Goal: Task Accomplishment & Management: Manage account settings

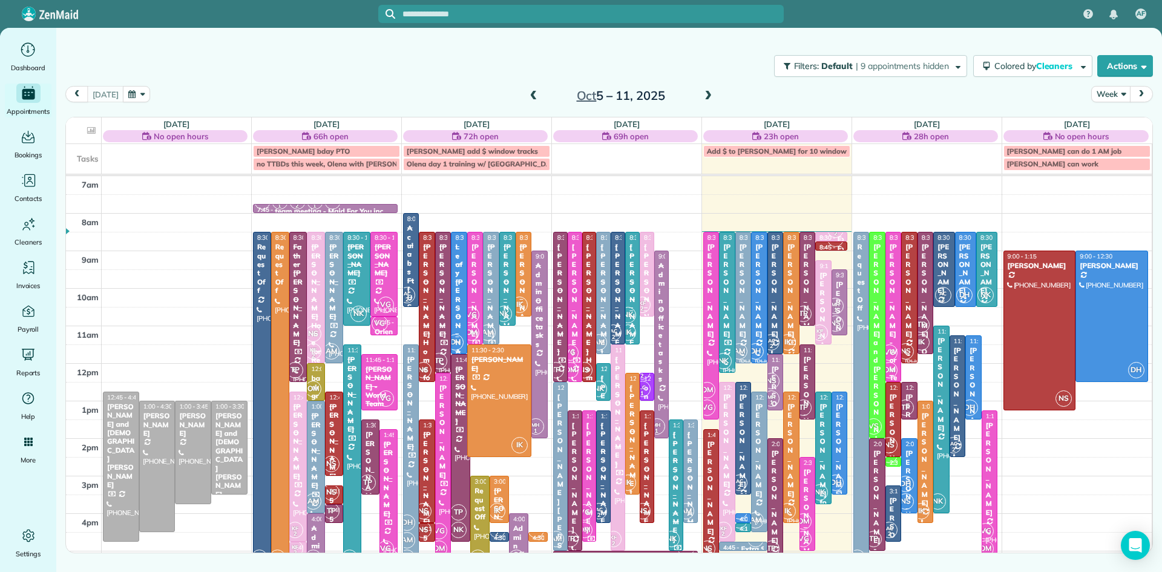
click at [841, 475] on div "DH" at bounding box center [836, 483] width 18 height 18
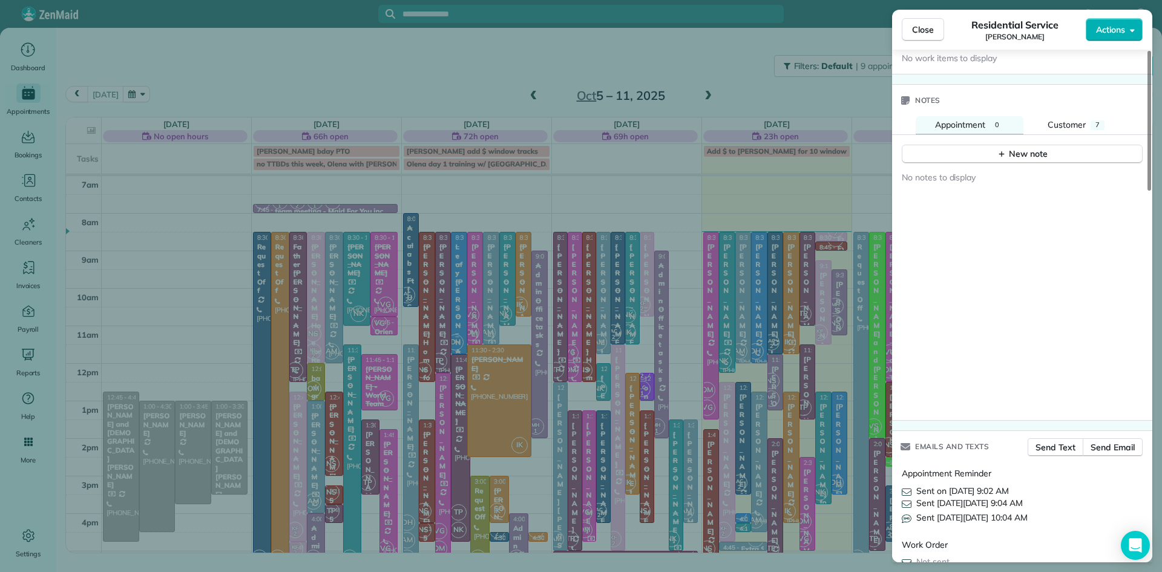
scroll to position [1284, 0]
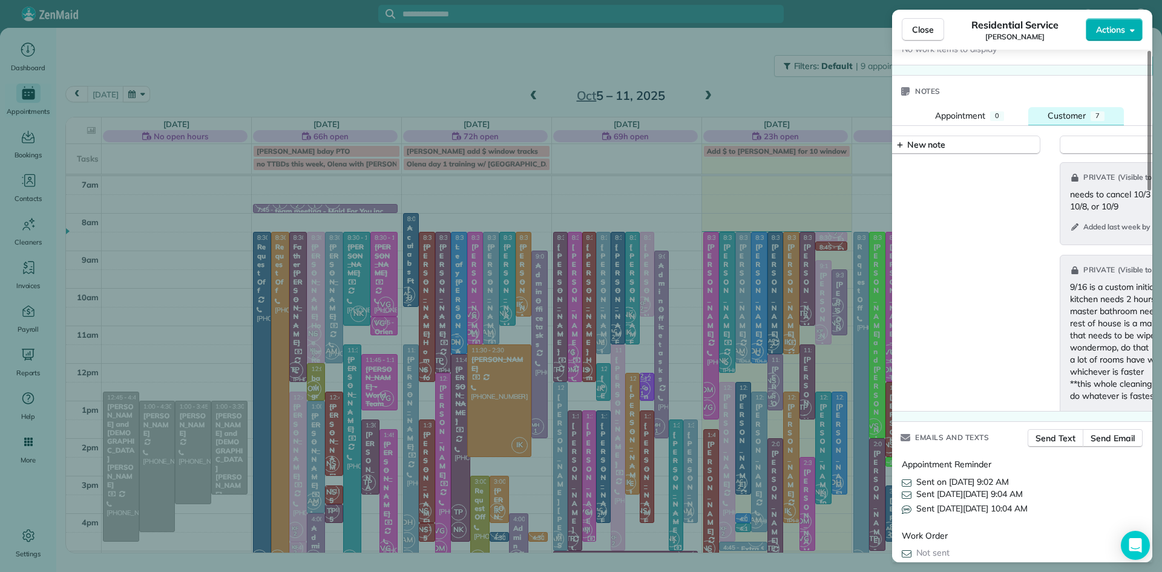
click at [1069, 121] on span "Customer" at bounding box center [1067, 115] width 38 height 11
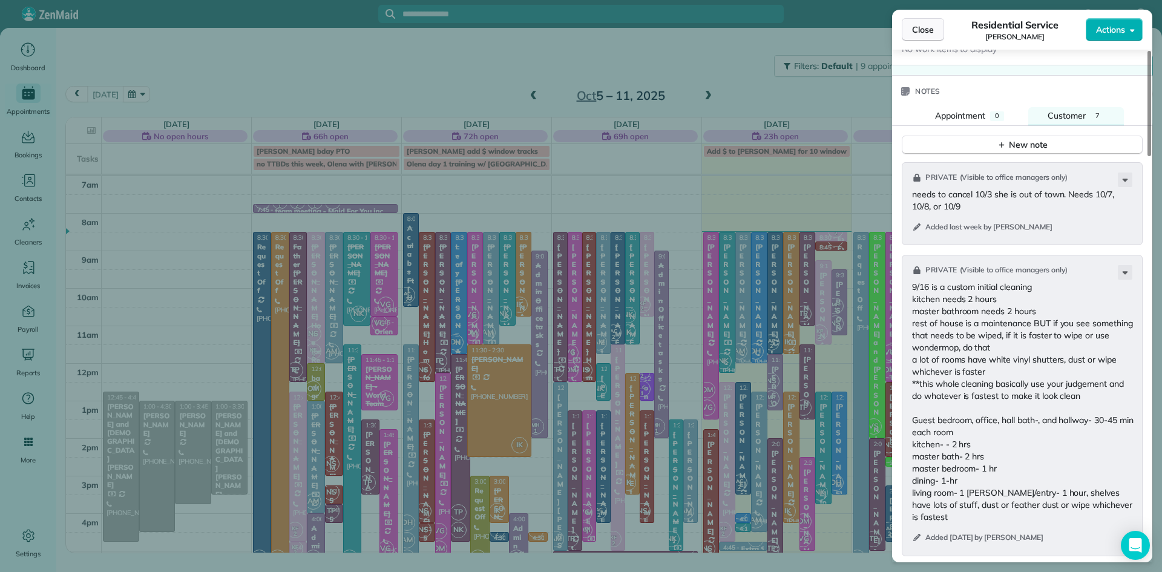
click at [922, 22] on button "Close" at bounding box center [923, 29] width 42 height 23
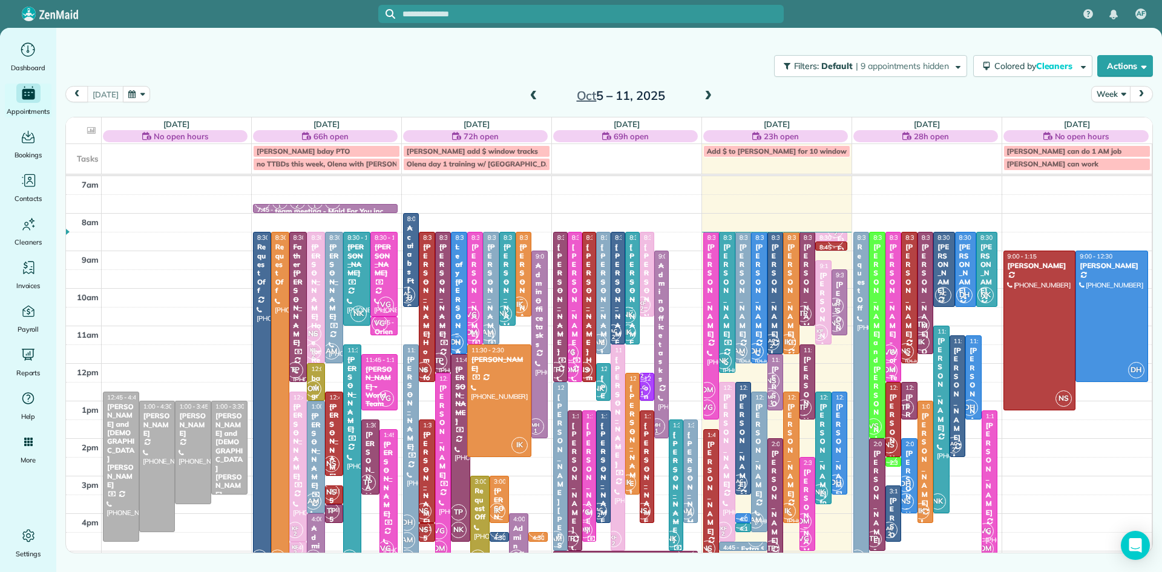
click at [707, 95] on span at bounding box center [707, 96] width 13 height 11
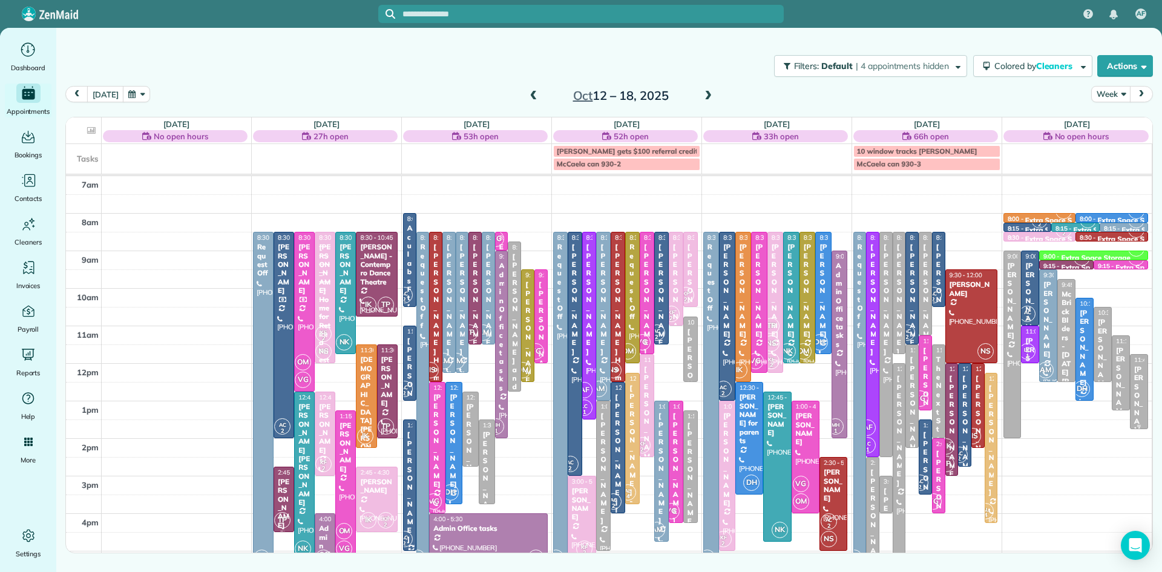
click at [1137, 397] on div "[PERSON_NAME]" at bounding box center [1139, 404] width 11 height 78
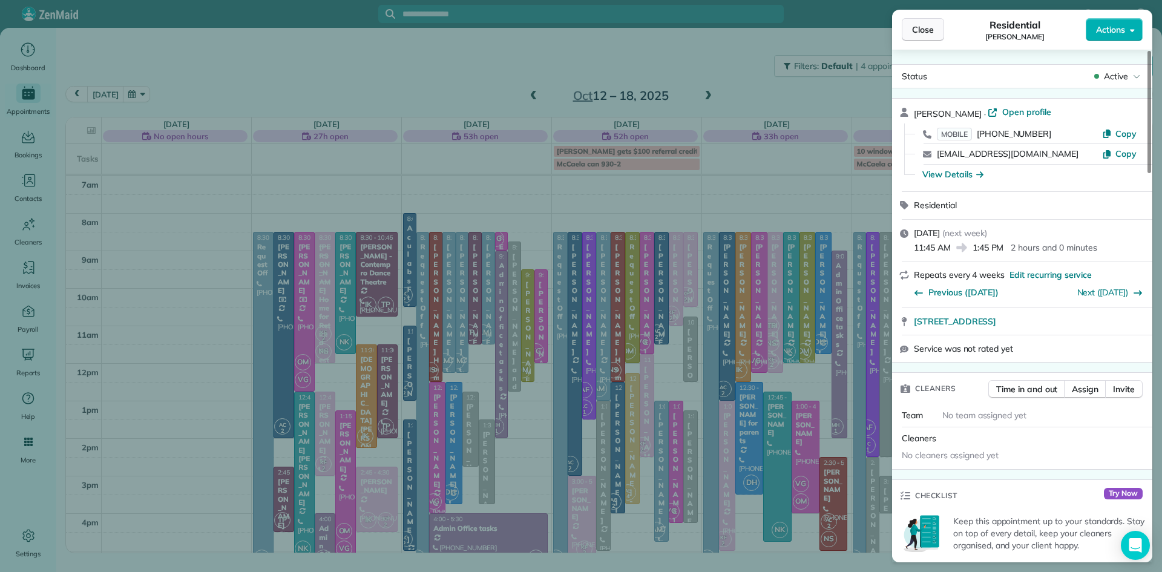
click at [918, 31] on span "Close" at bounding box center [923, 30] width 22 height 12
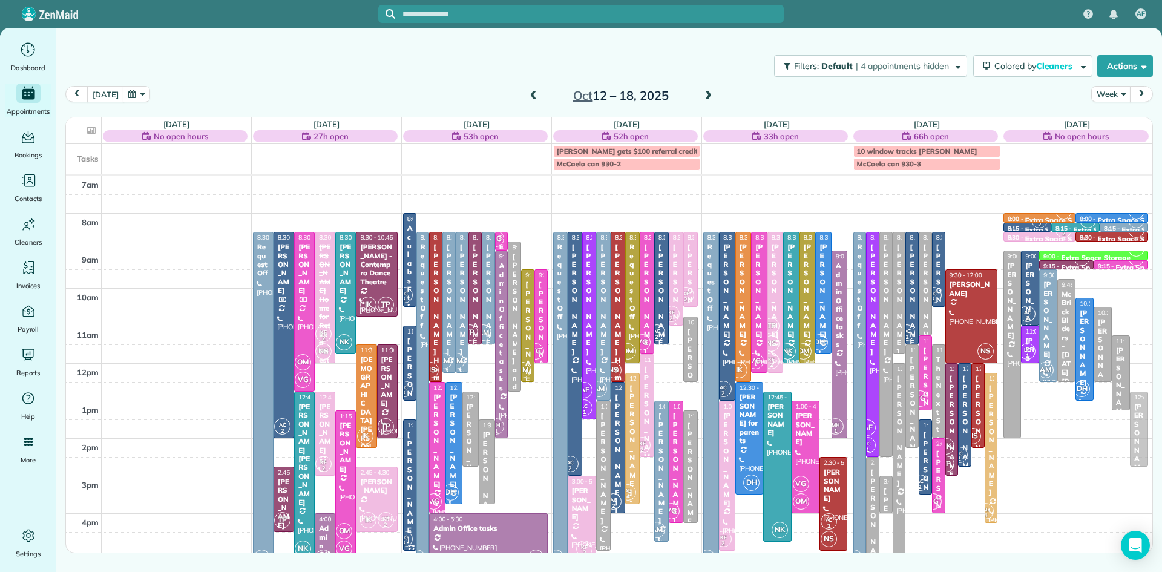
drag, startPoint x: 1139, startPoint y: 399, endPoint x: 1142, endPoint y: 434, distance: 34.6
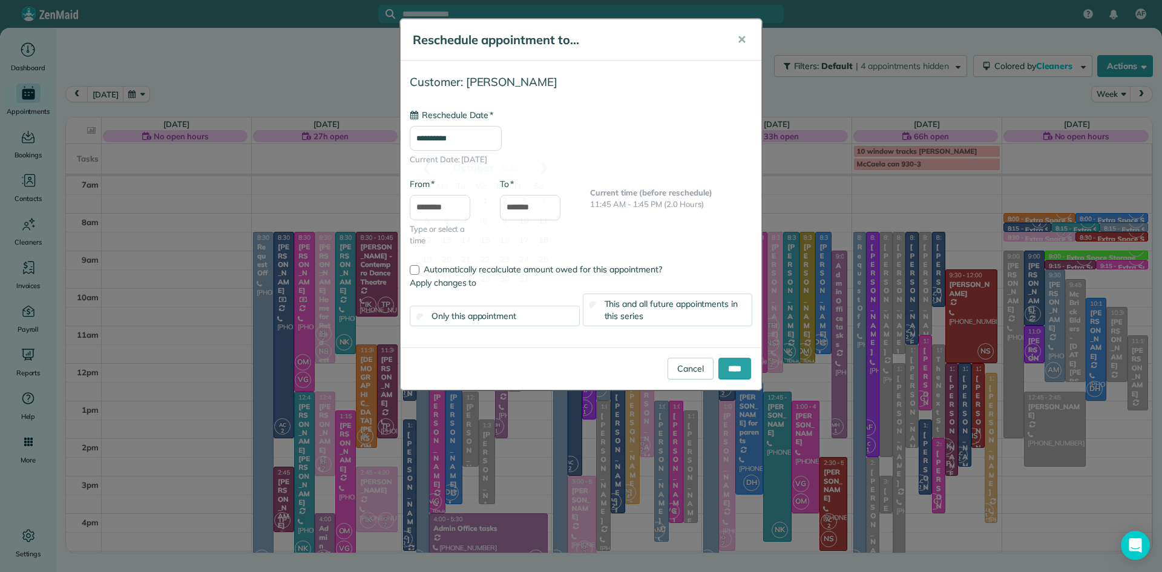
click at [485, 136] on input "**********" at bounding box center [456, 138] width 92 height 25
click at [542, 255] on link "25" at bounding box center [543, 260] width 19 height 19
type input "**********"
click at [725, 365] on input "****" at bounding box center [734, 369] width 33 height 22
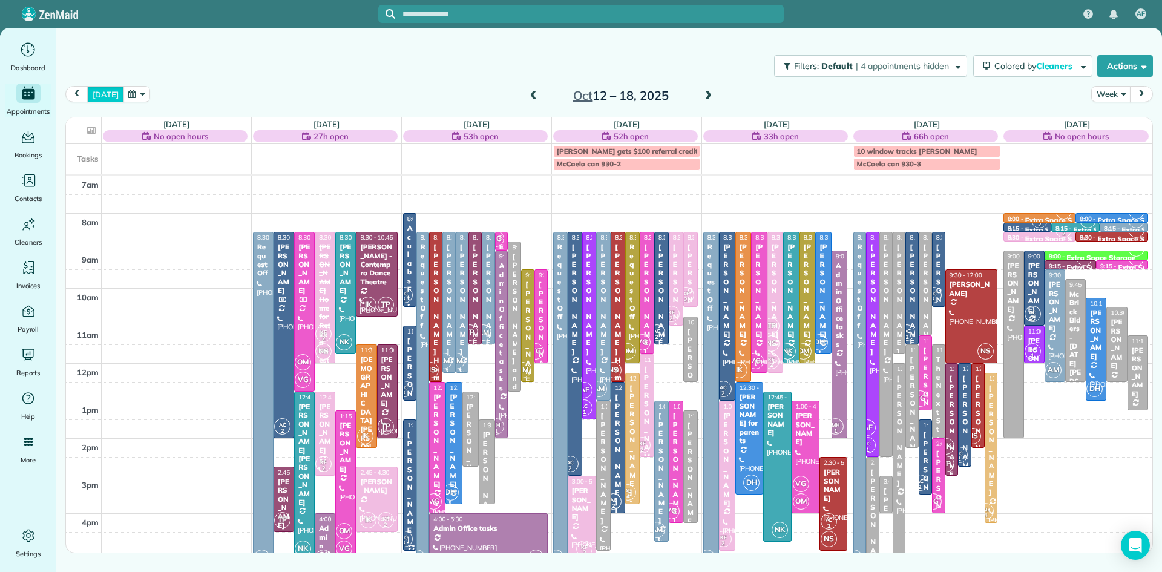
click at [109, 96] on button "[DATE]" at bounding box center [105, 94] width 36 height 16
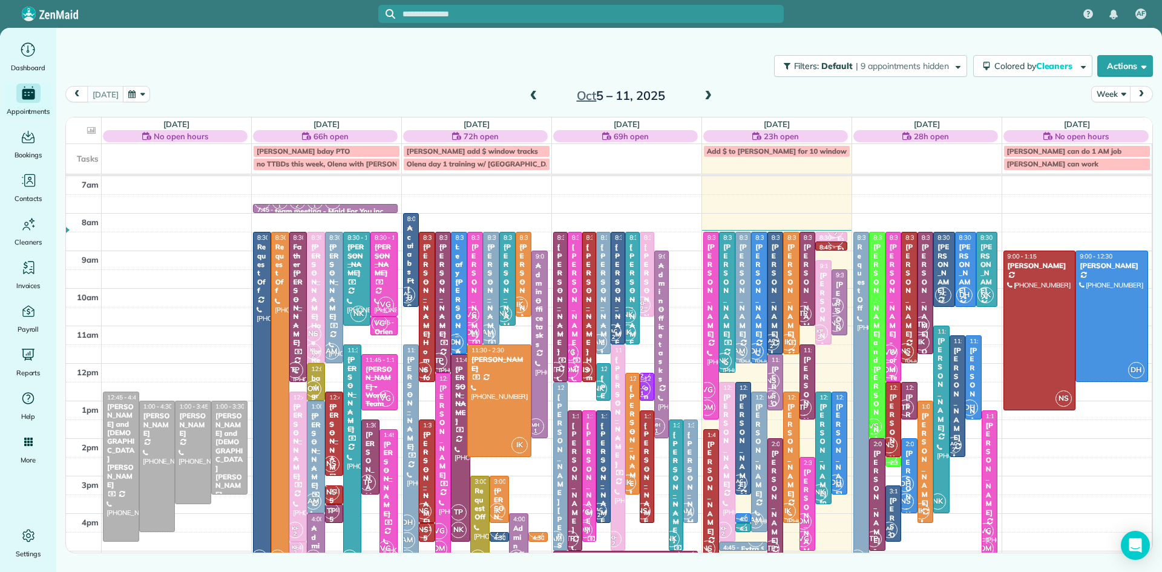
click at [833, 237] on small "2" at bounding box center [835, 233] width 15 height 11
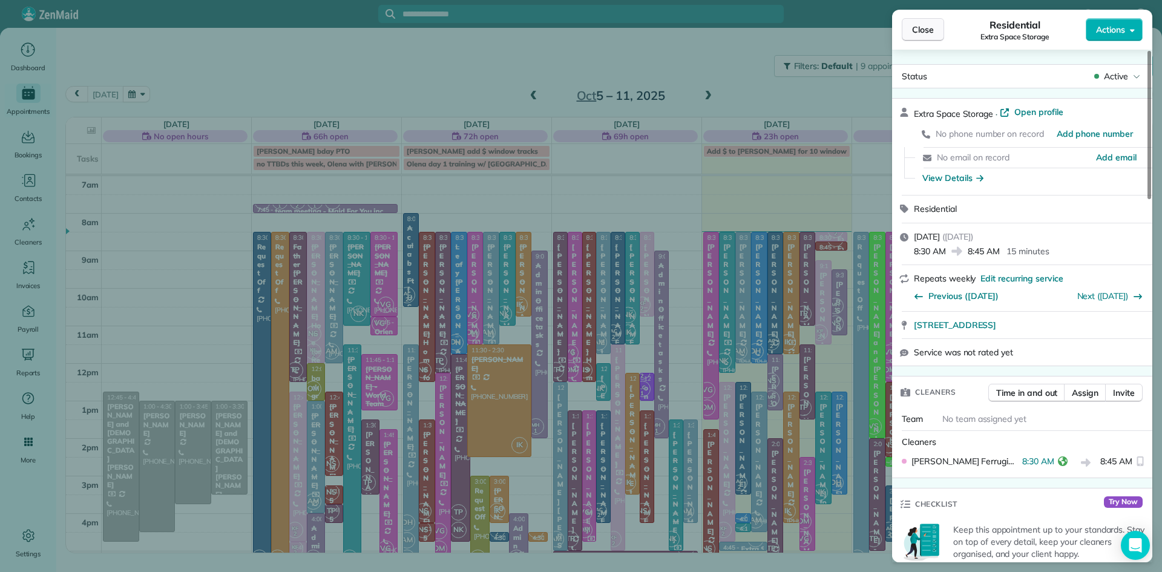
click at [925, 28] on span "Close" at bounding box center [923, 30] width 22 height 12
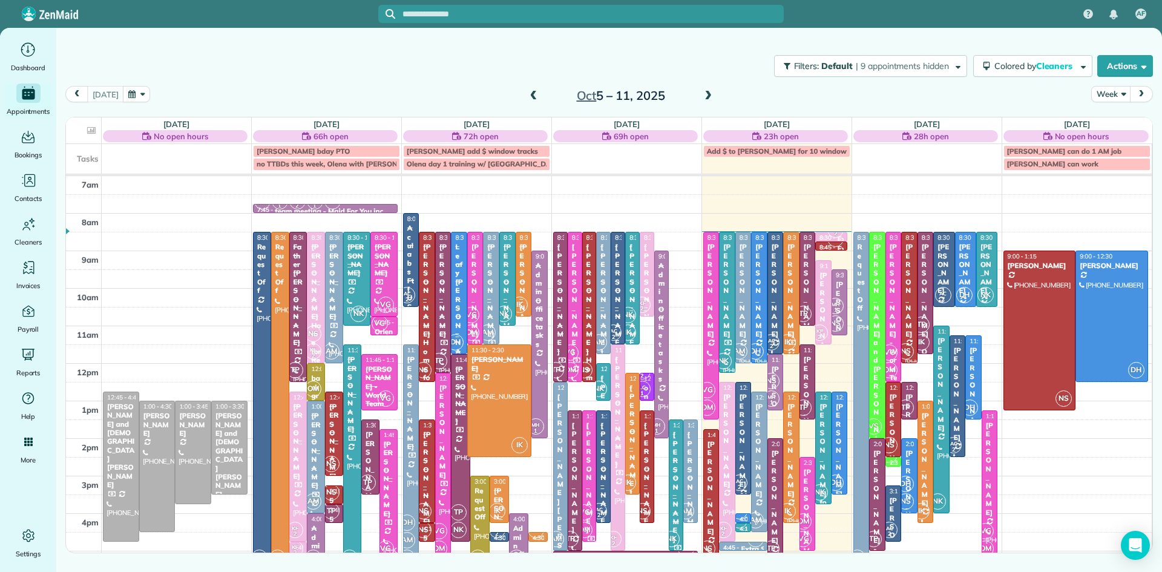
click at [535, 94] on span at bounding box center [533, 96] width 13 height 11
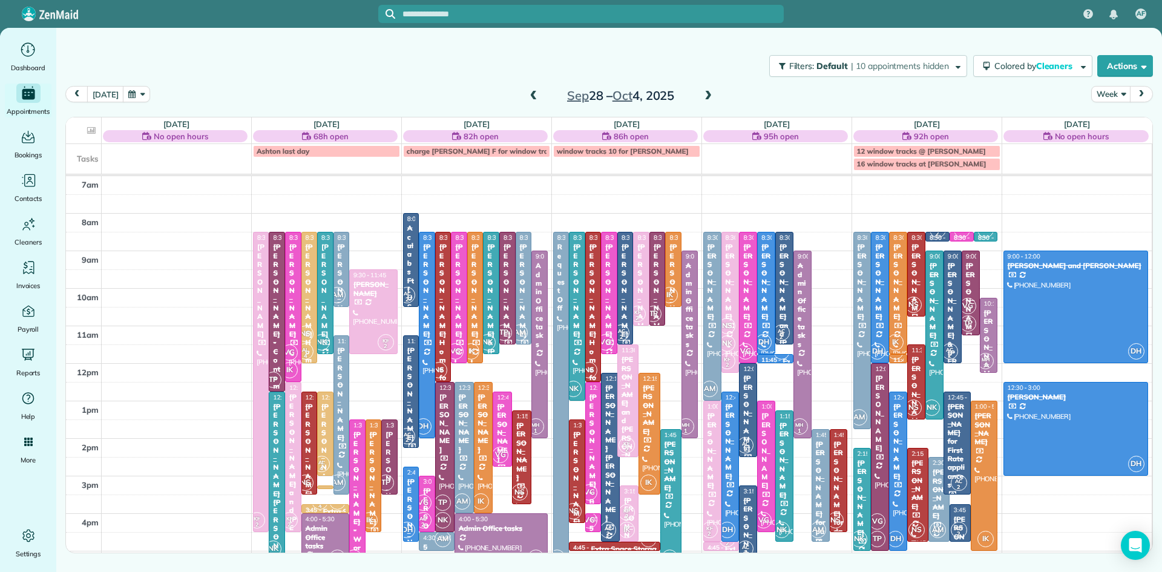
click at [706, 93] on span at bounding box center [707, 96] width 13 height 11
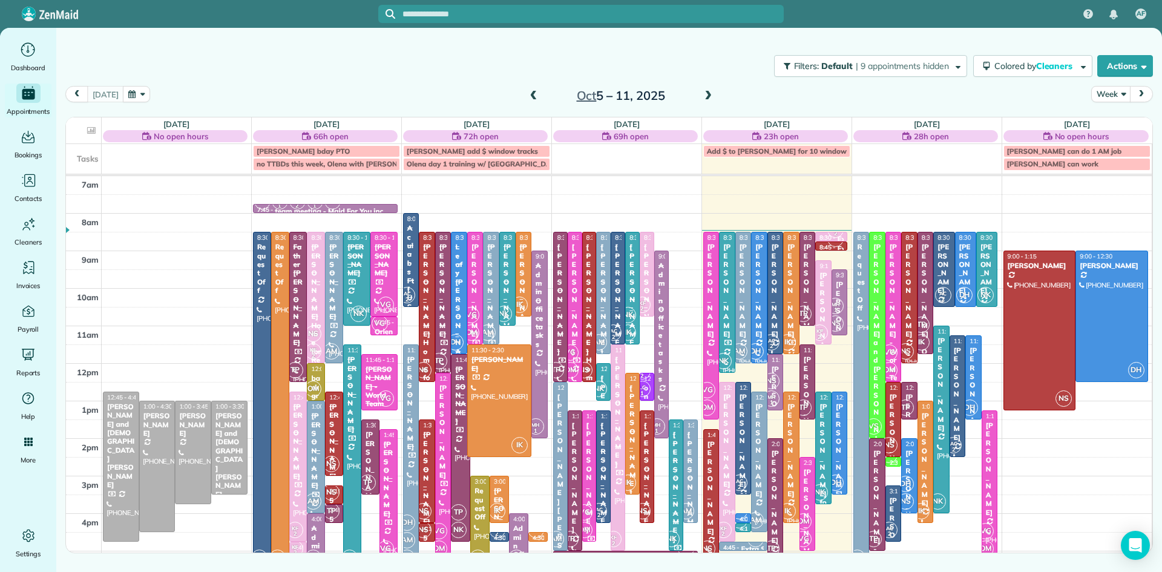
click at [706, 93] on span at bounding box center [707, 96] width 13 height 11
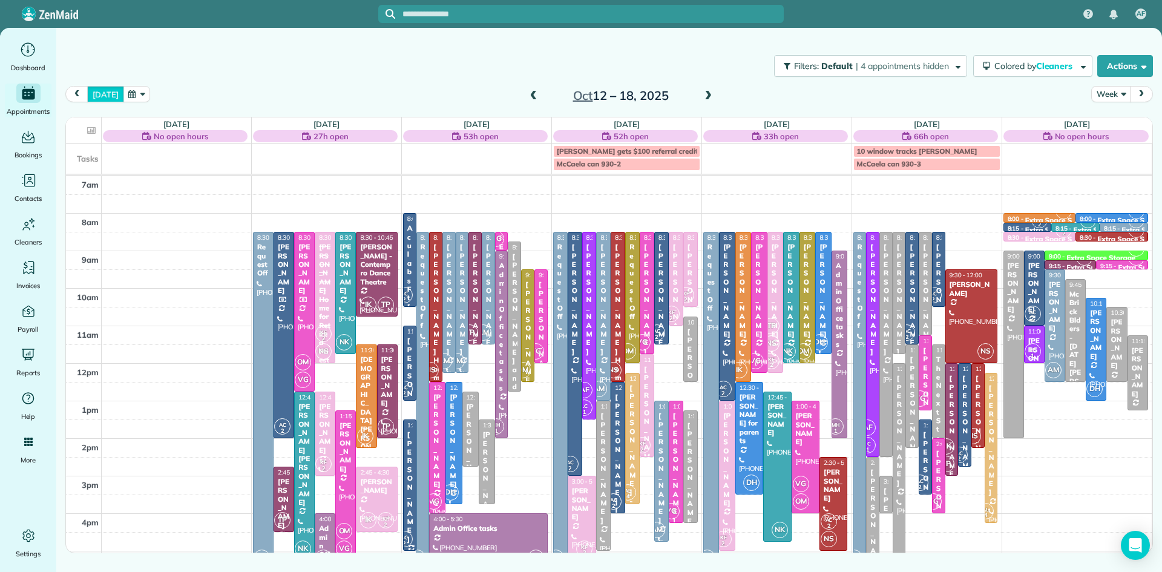
click at [109, 97] on button "[DATE]" at bounding box center [105, 94] width 36 height 16
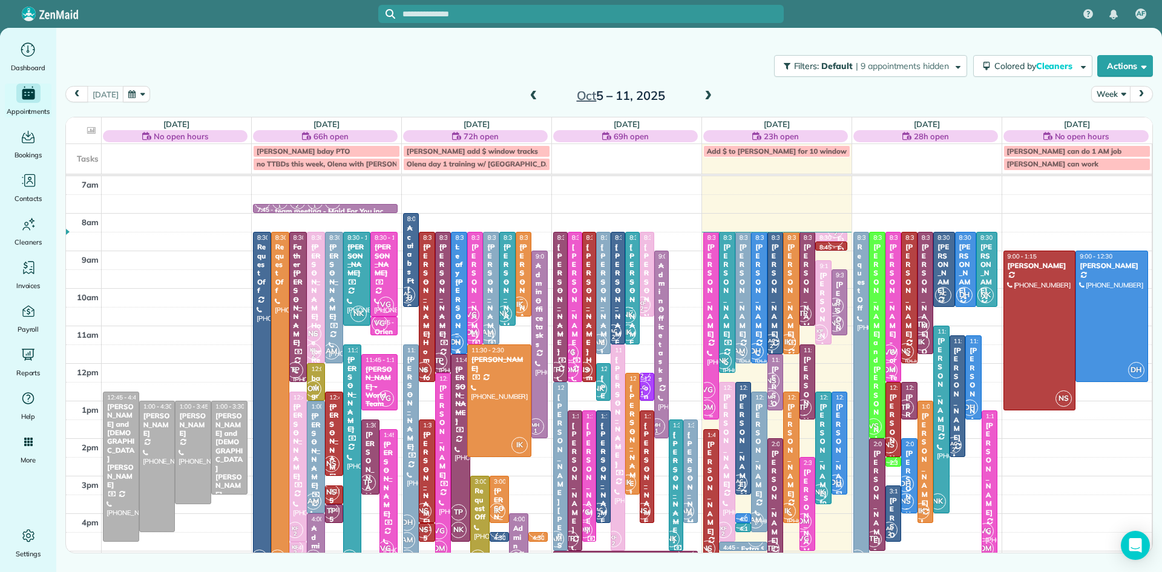
click at [711, 384] on span "VG" at bounding box center [707, 390] width 16 height 16
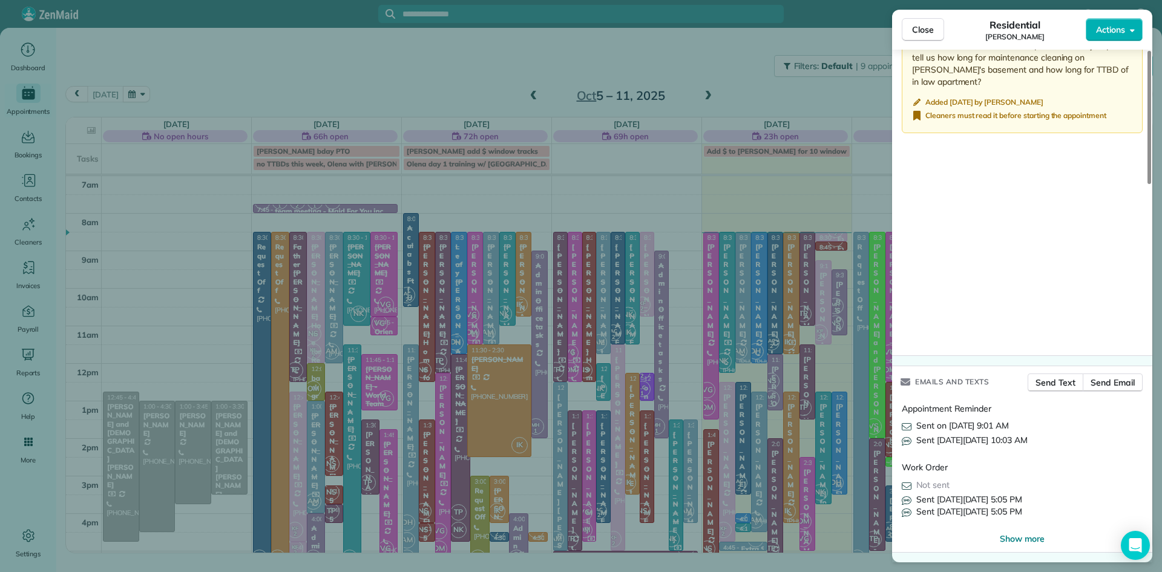
scroll to position [1358, 0]
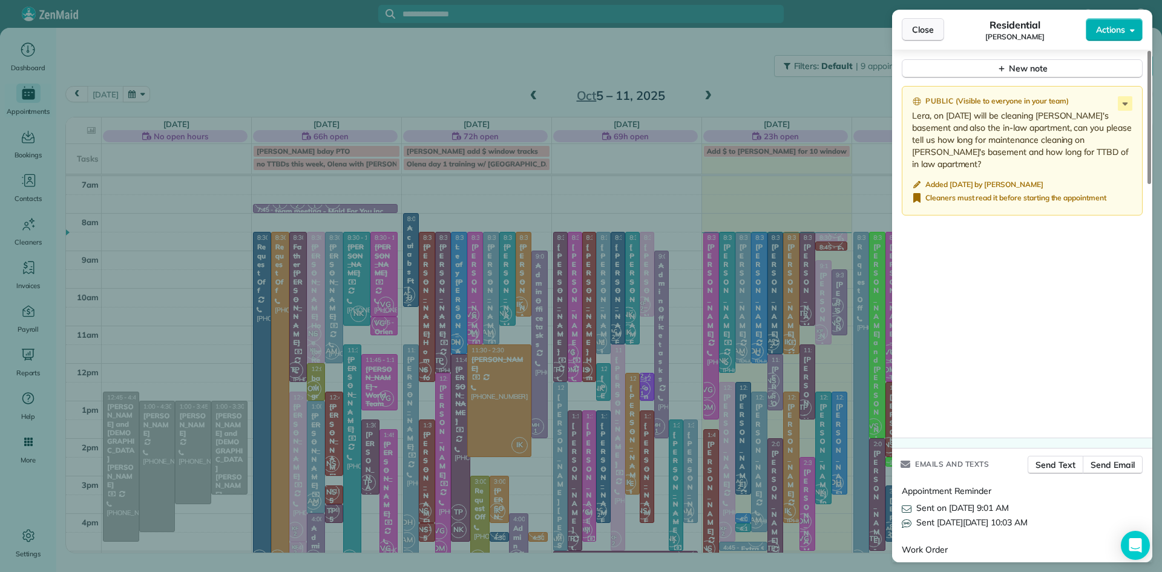
click at [929, 24] on span "Close" at bounding box center [923, 30] width 22 height 12
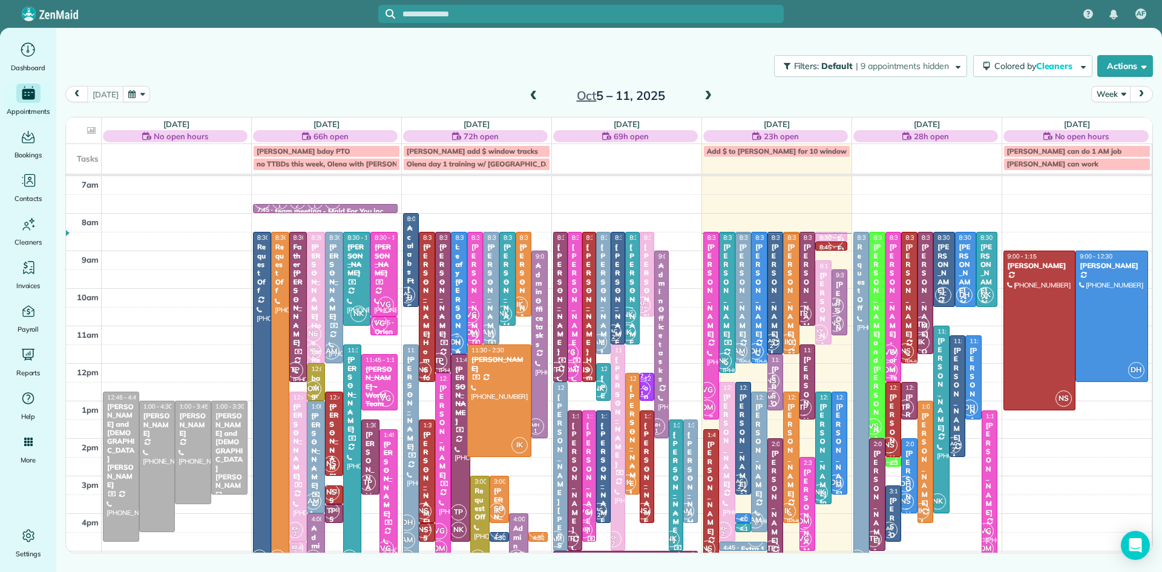
click at [714, 382] on div "VG OM" at bounding box center [707, 398] width 18 height 35
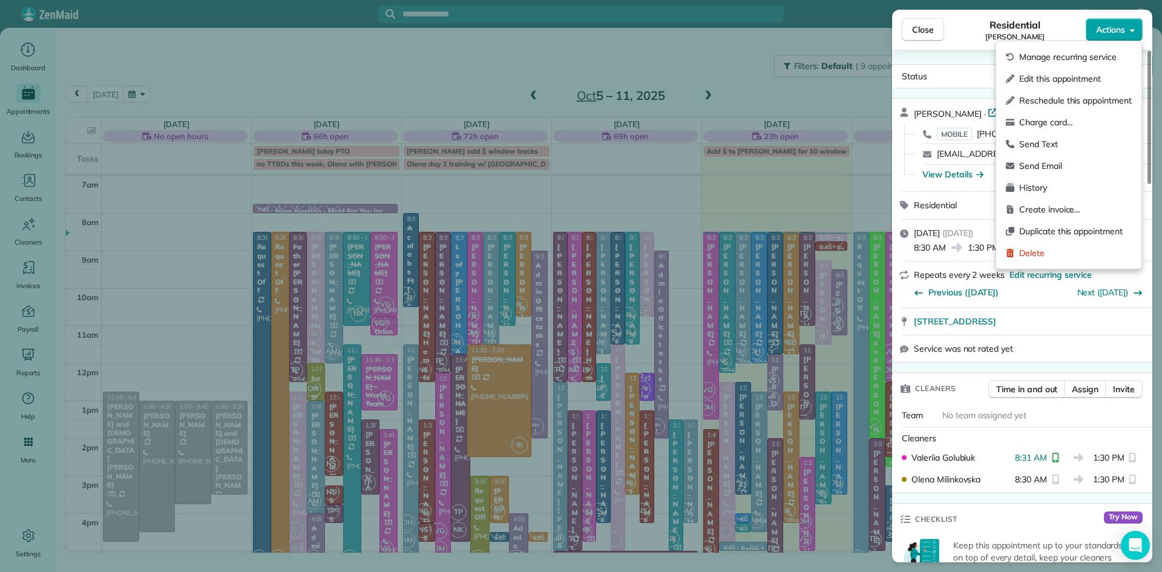
click at [1098, 34] on span "Actions" at bounding box center [1110, 30] width 29 height 12
click at [1030, 123] on span "Charge card…" at bounding box center [1075, 122] width 113 height 12
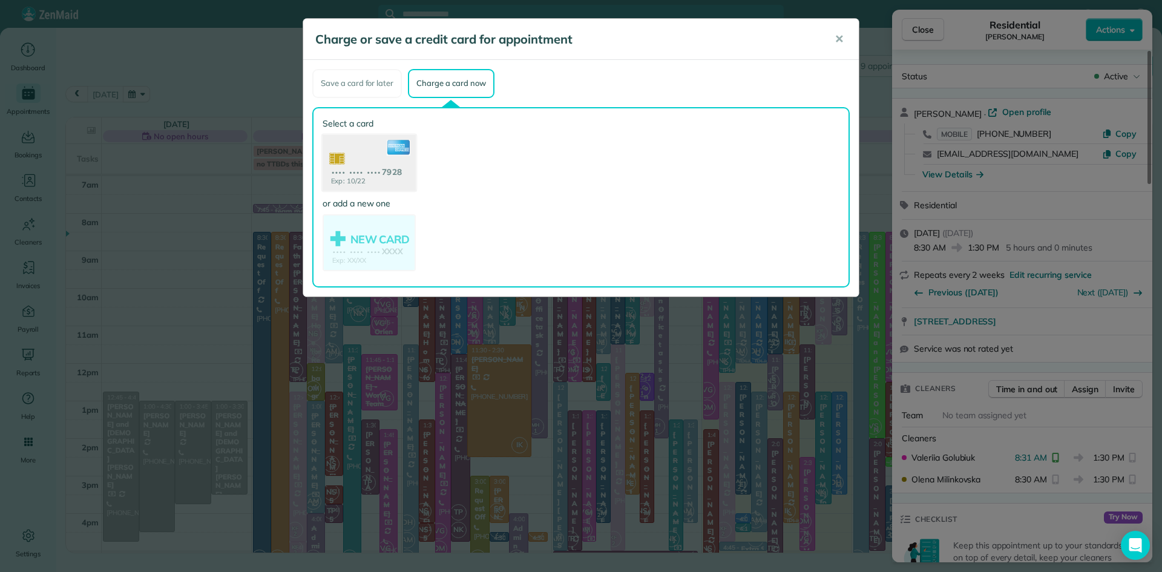
click at [384, 171] on use at bounding box center [369, 163] width 93 height 59
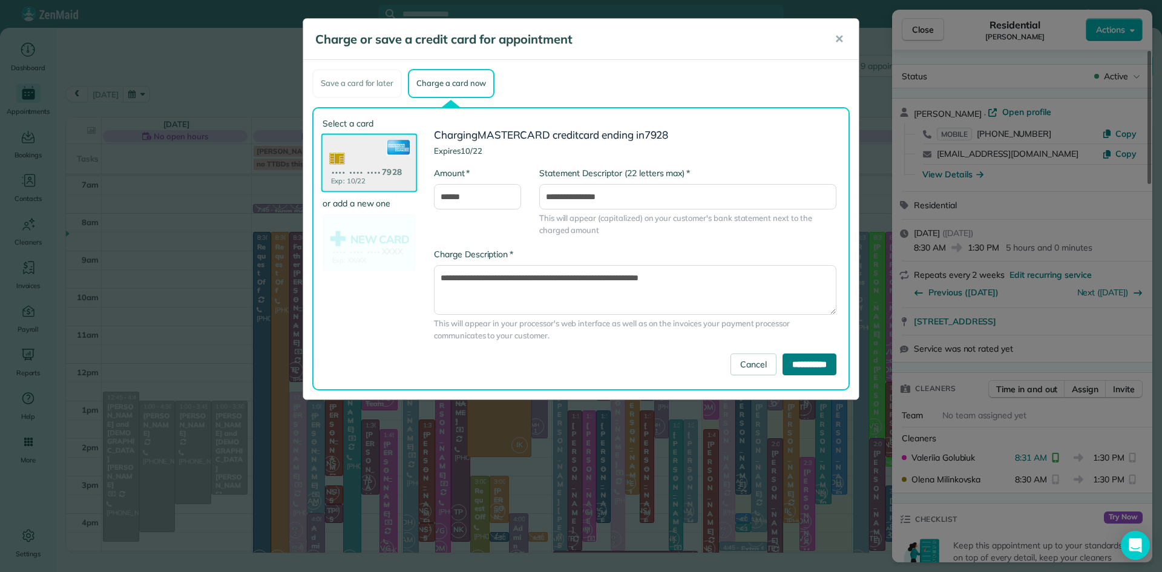
click at [783, 363] on input "**********" at bounding box center [810, 364] width 54 height 22
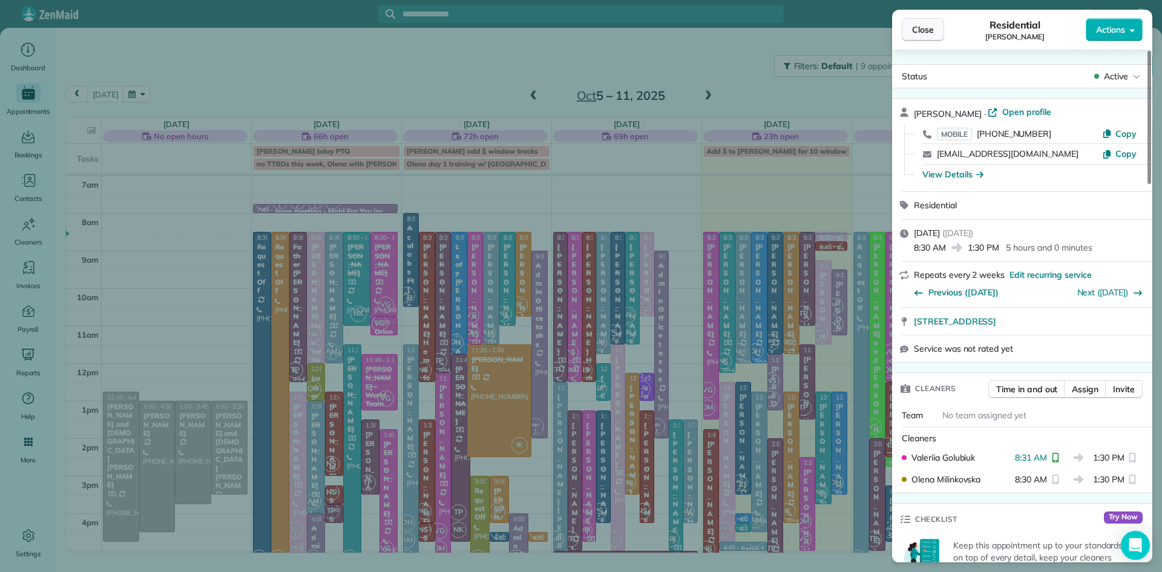
click at [914, 34] on span "Close" at bounding box center [923, 30] width 22 height 12
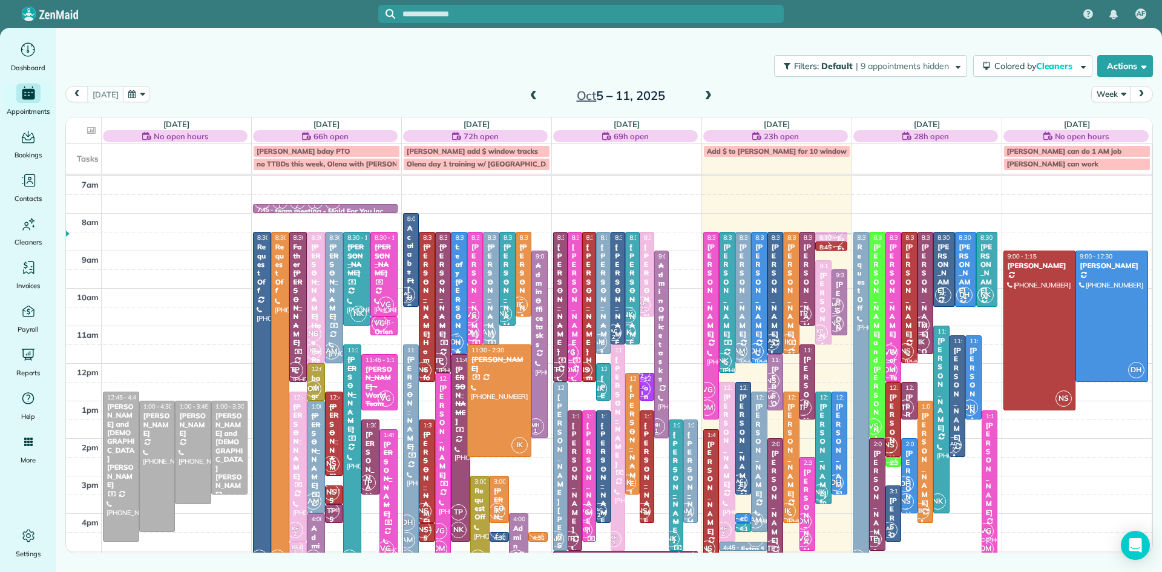
click at [726, 323] on div "[PERSON_NAME]" at bounding box center [727, 291] width 9 height 96
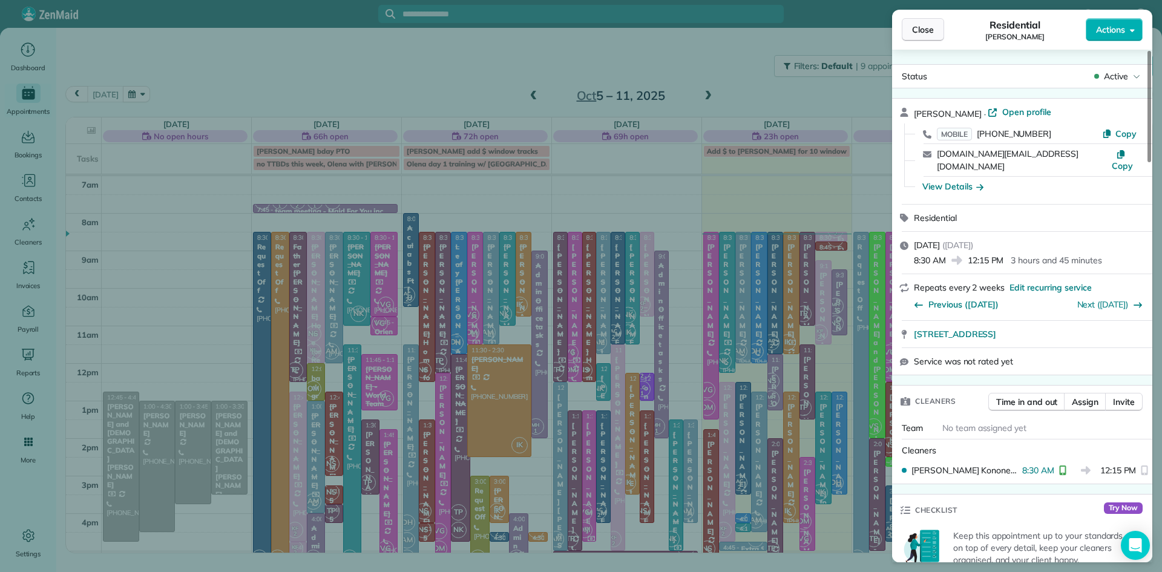
click at [911, 29] on button "Close" at bounding box center [923, 29] width 42 height 23
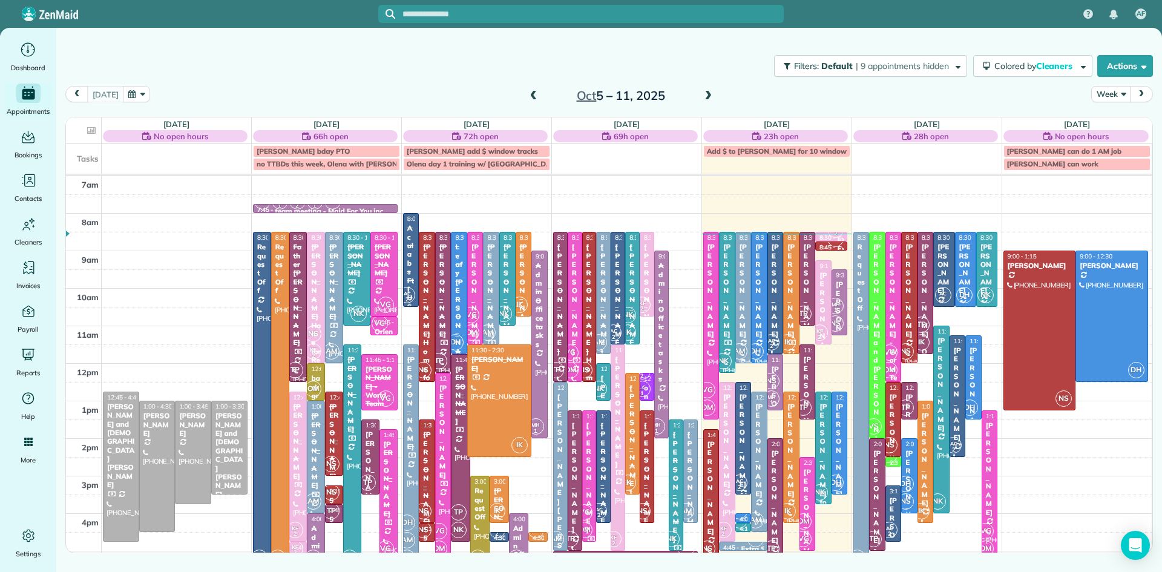
click at [747, 317] on div "[PERSON_NAME]" at bounding box center [743, 291] width 9 height 96
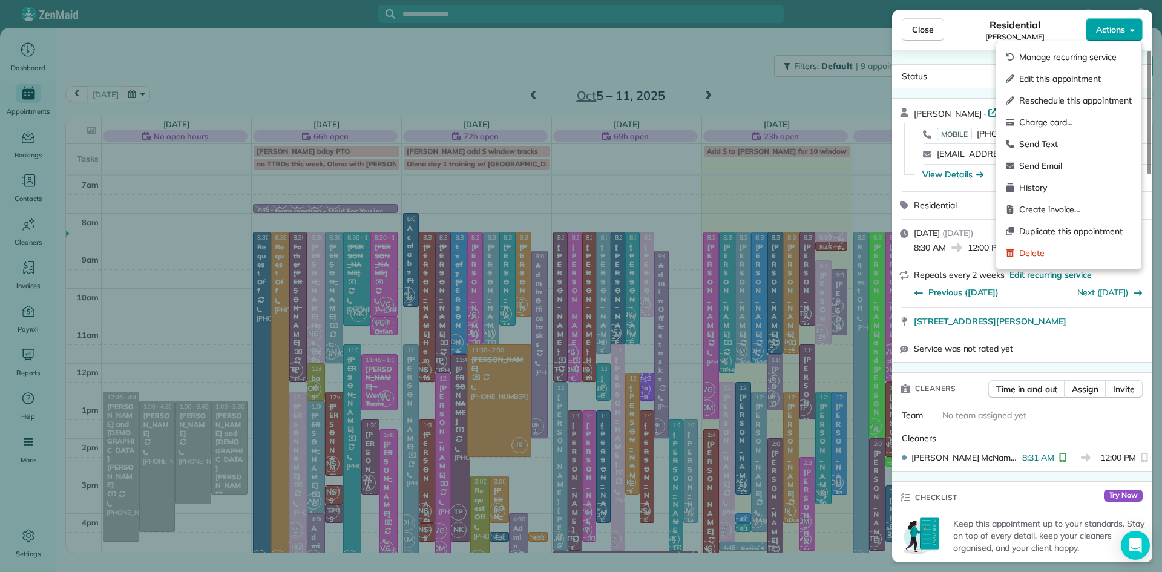
click at [1124, 31] on span "Actions" at bounding box center [1110, 30] width 29 height 12
click at [1062, 119] on span "Charge card…" at bounding box center [1075, 122] width 113 height 12
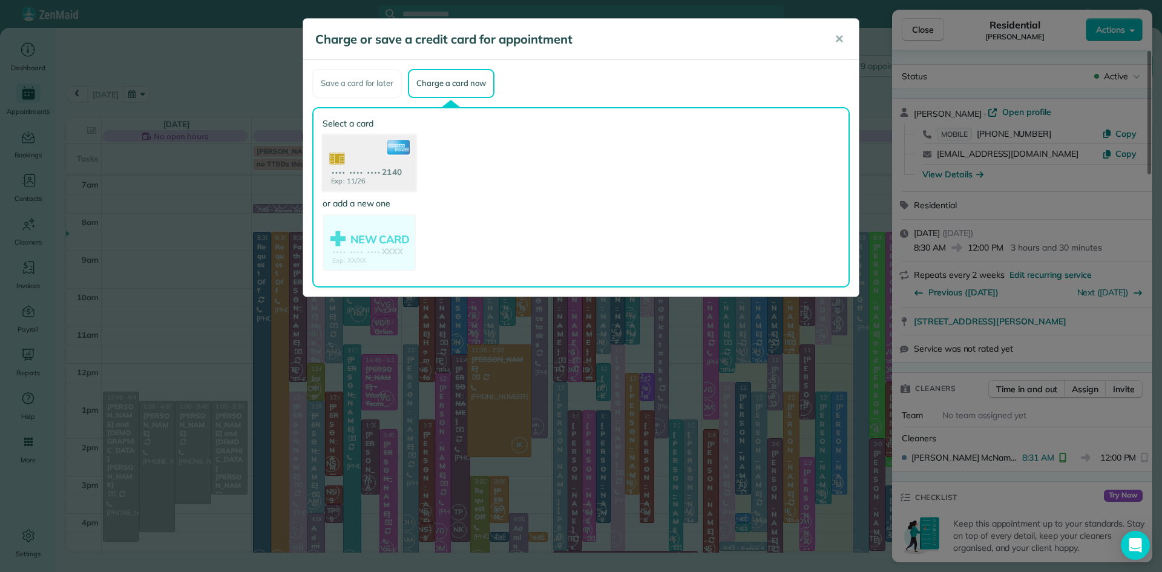
click at [366, 163] on use at bounding box center [369, 163] width 93 height 59
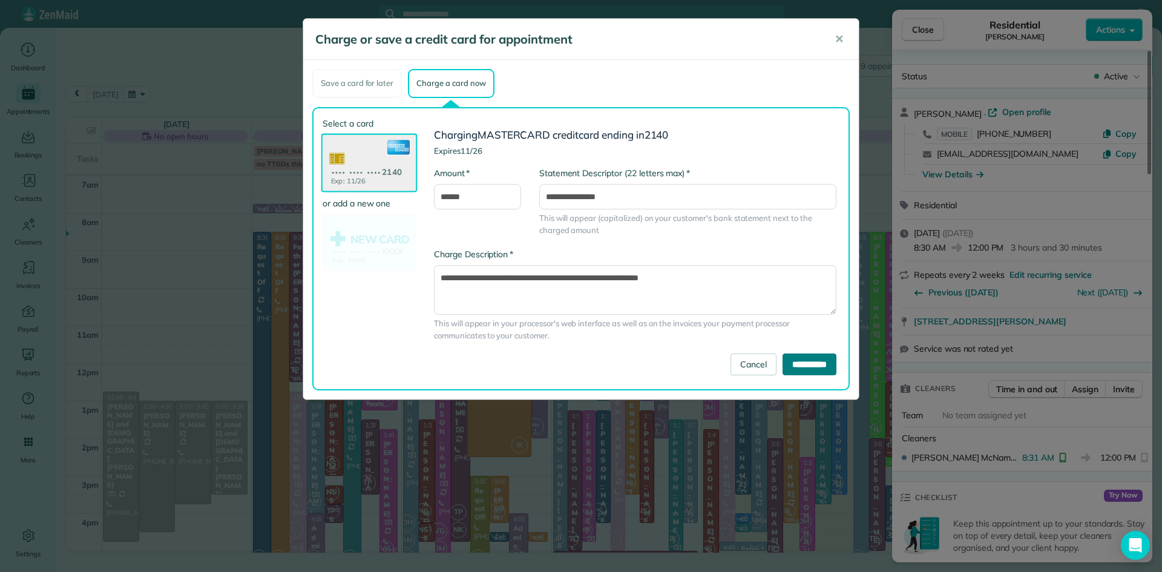
click at [806, 356] on input "**********" at bounding box center [810, 364] width 54 height 22
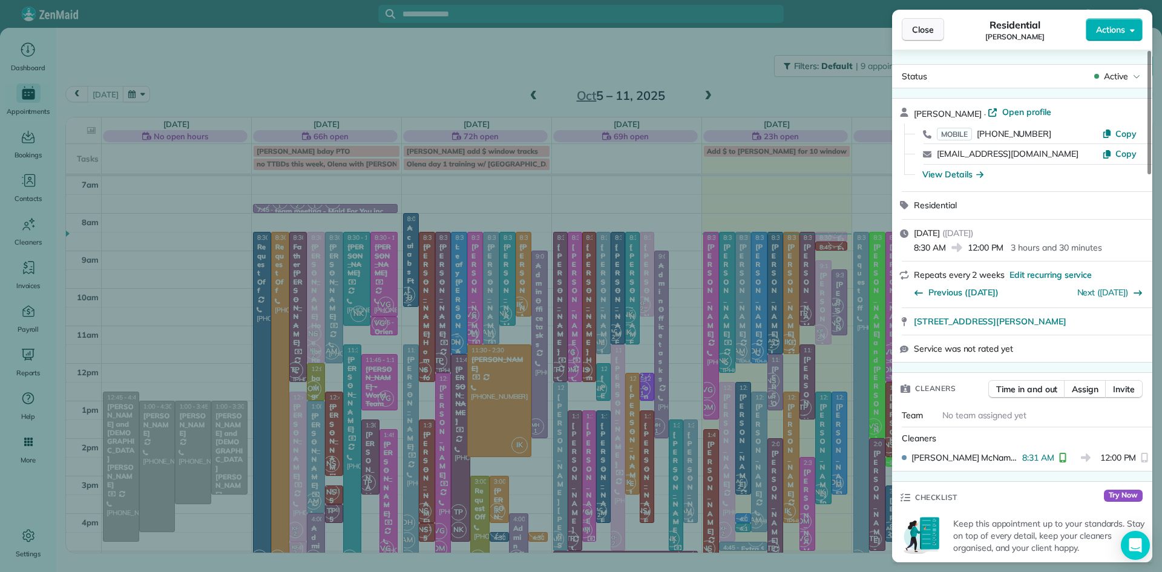
click at [930, 28] on span "Close" at bounding box center [923, 30] width 22 height 12
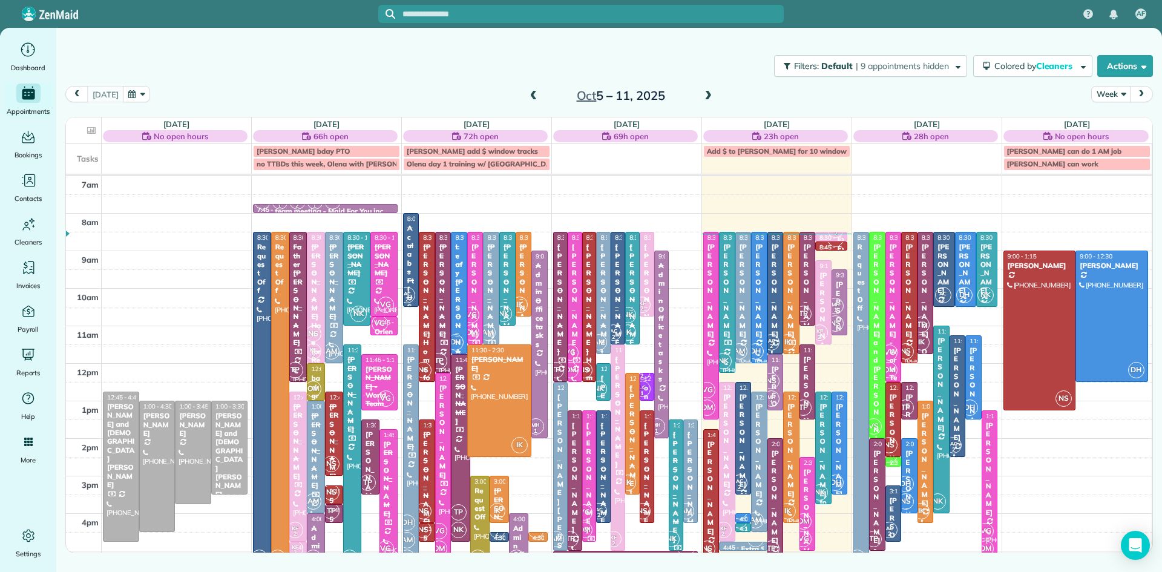
click at [757, 309] on div "[PERSON_NAME]" at bounding box center [759, 291] width 9 height 96
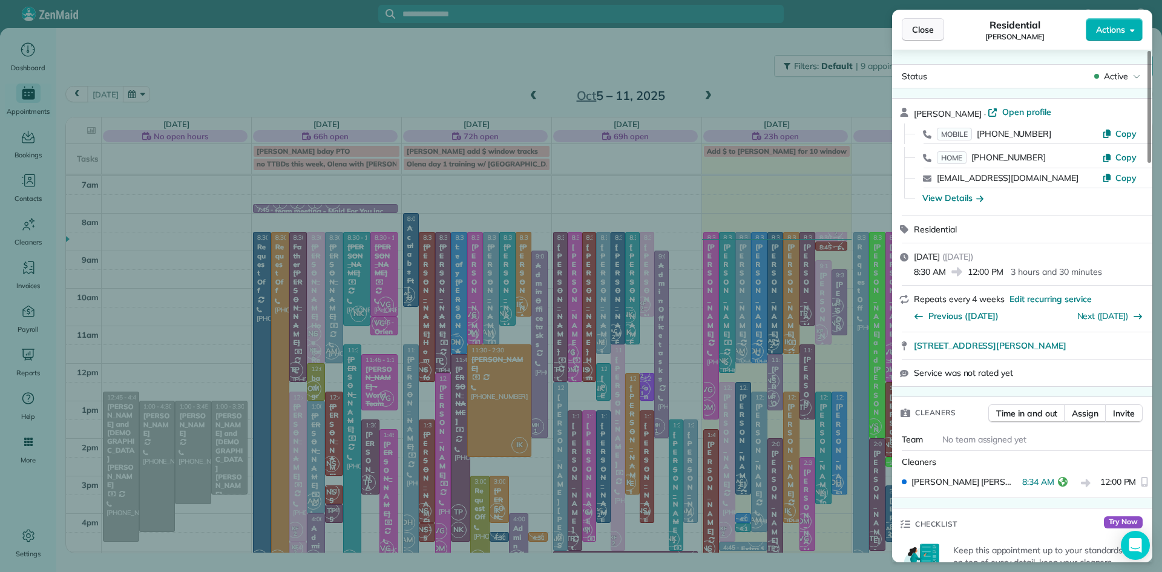
click at [913, 31] on span "Close" at bounding box center [923, 30] width 22 height 12
